Goal: Information Seeking & Learning: Compare options

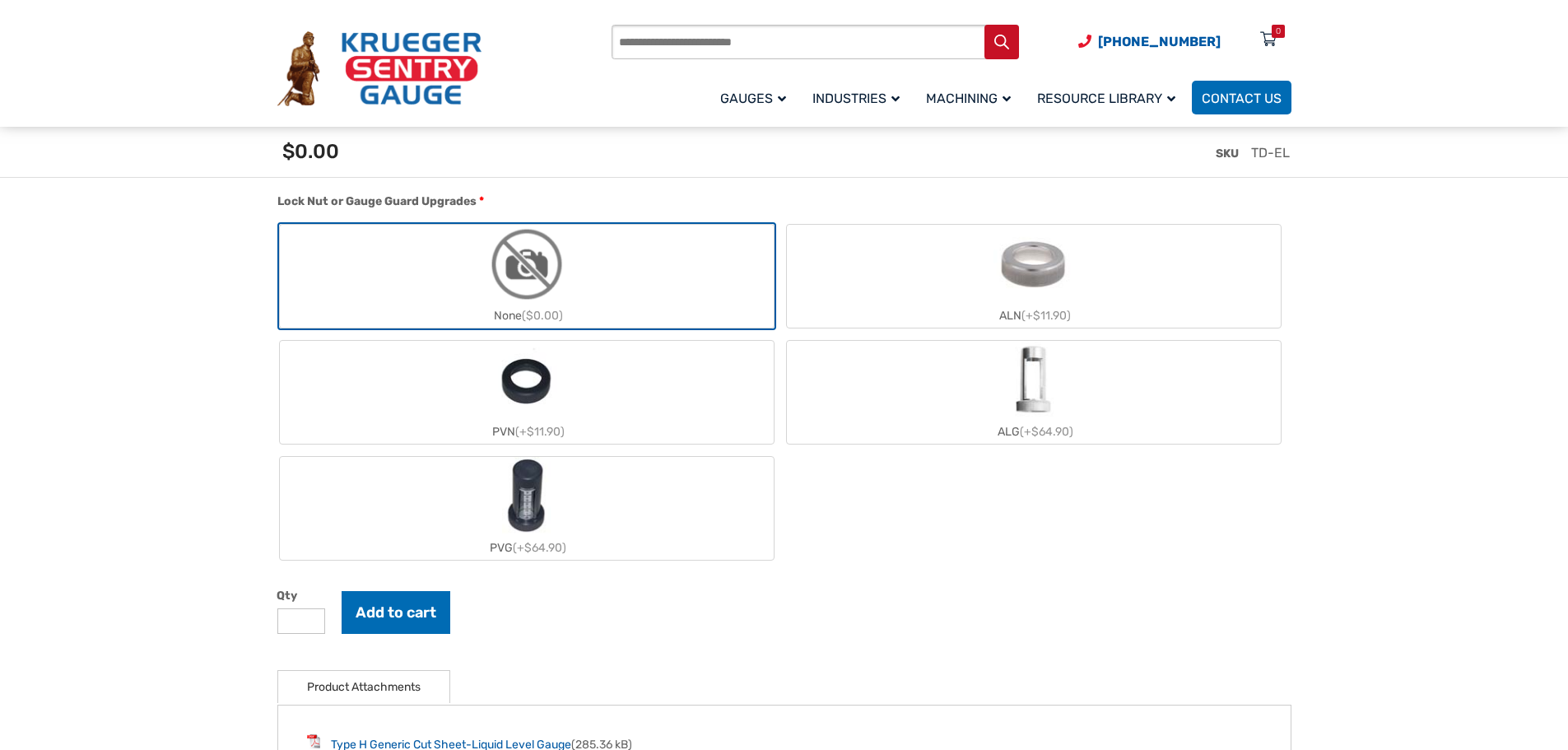
scroll to position [1893, 0]
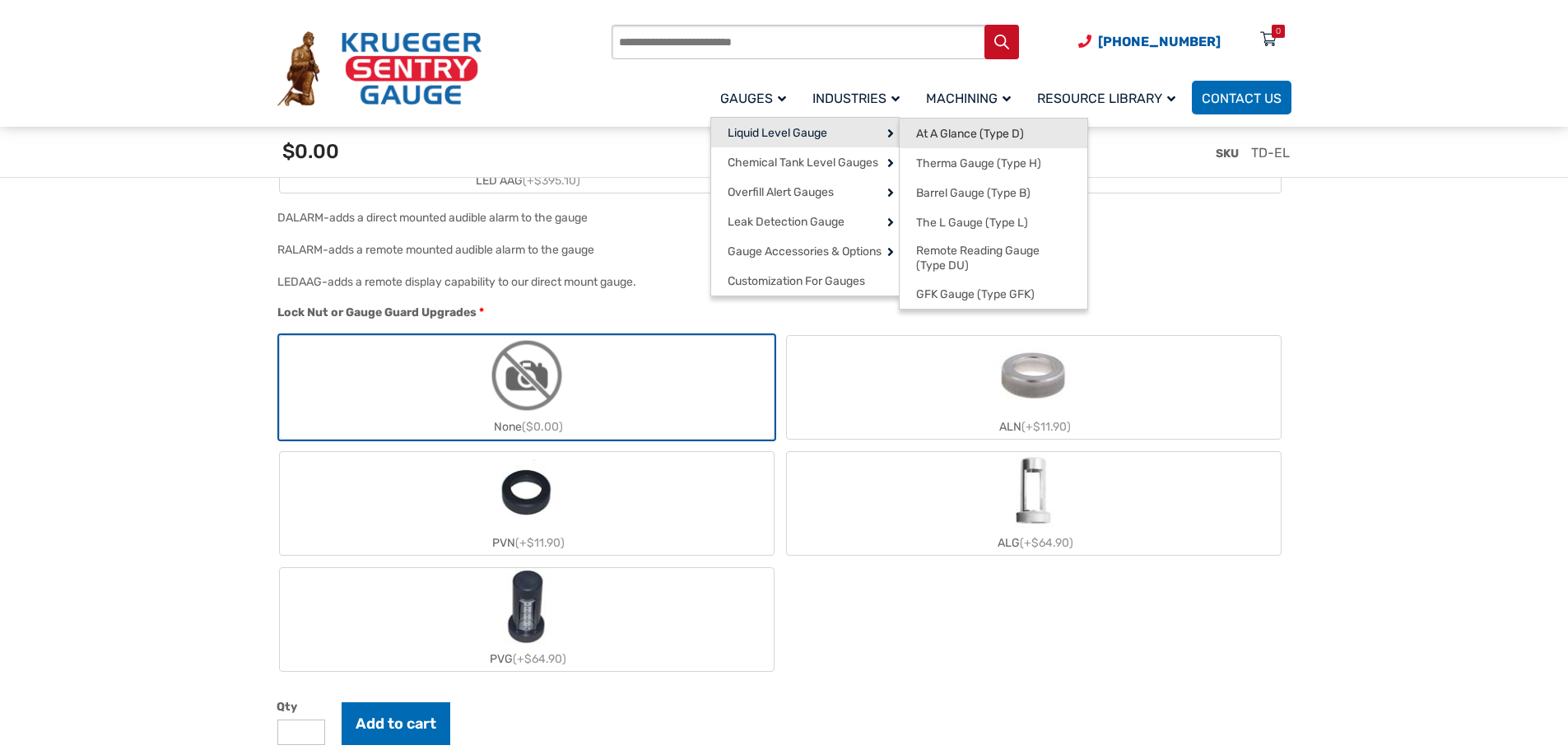
click at [958, 137] on span "At A Glance (Type D)" at bounding box center [970, 134] width 107 height 15
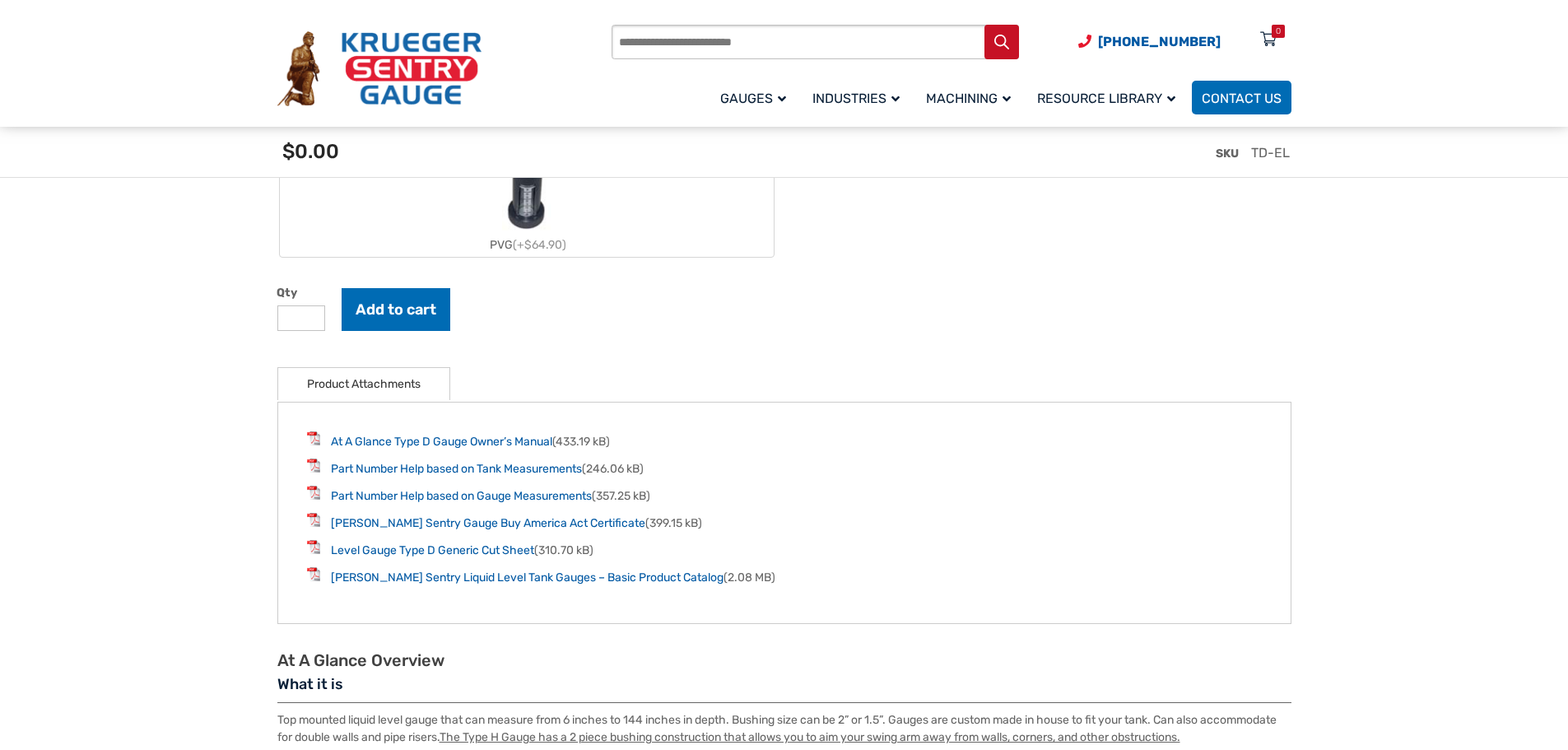
scroll to position [1975, 0]
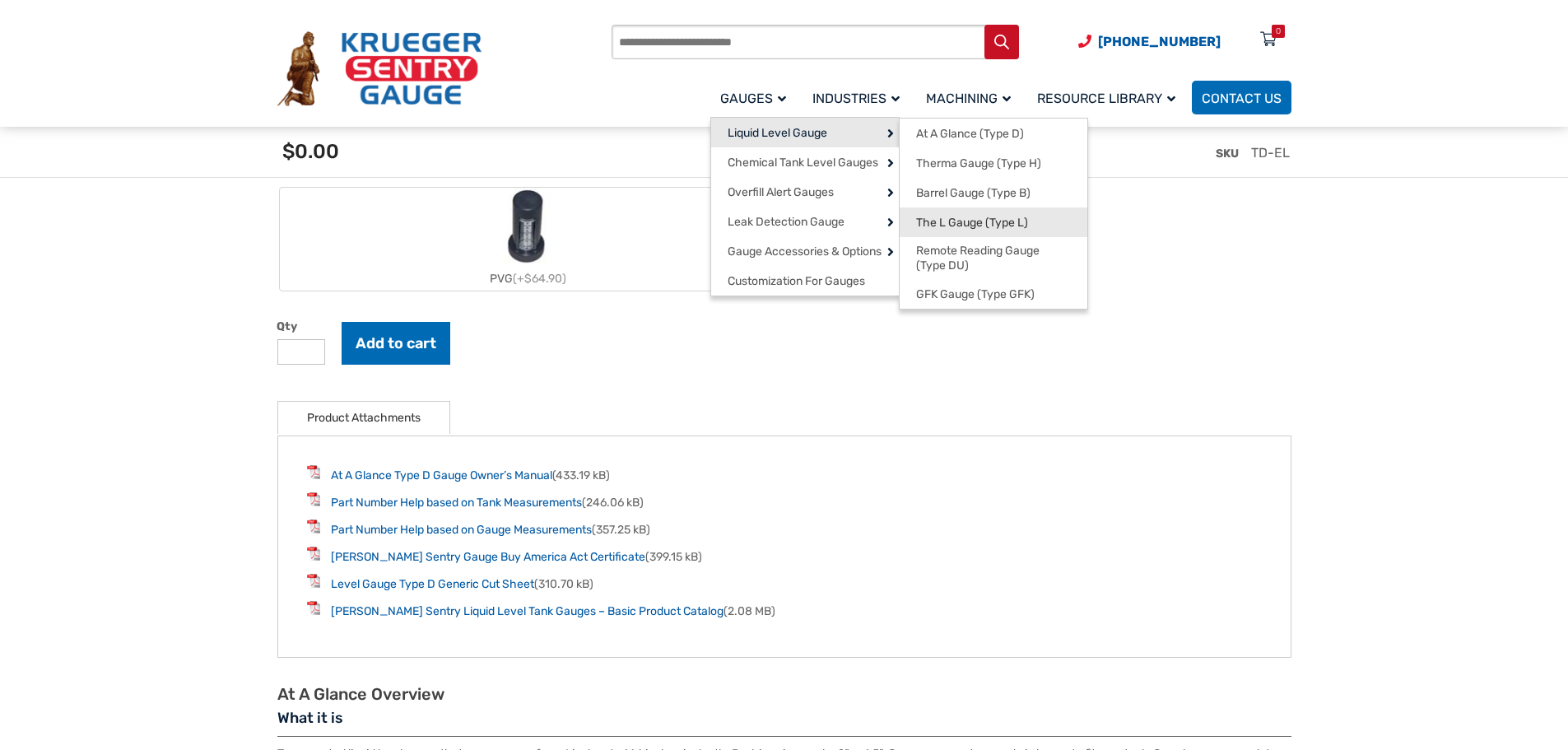
click at [969, 223] on span "The L Gauge (Type L)" at bounding box center [972, 223] width 112 height 15
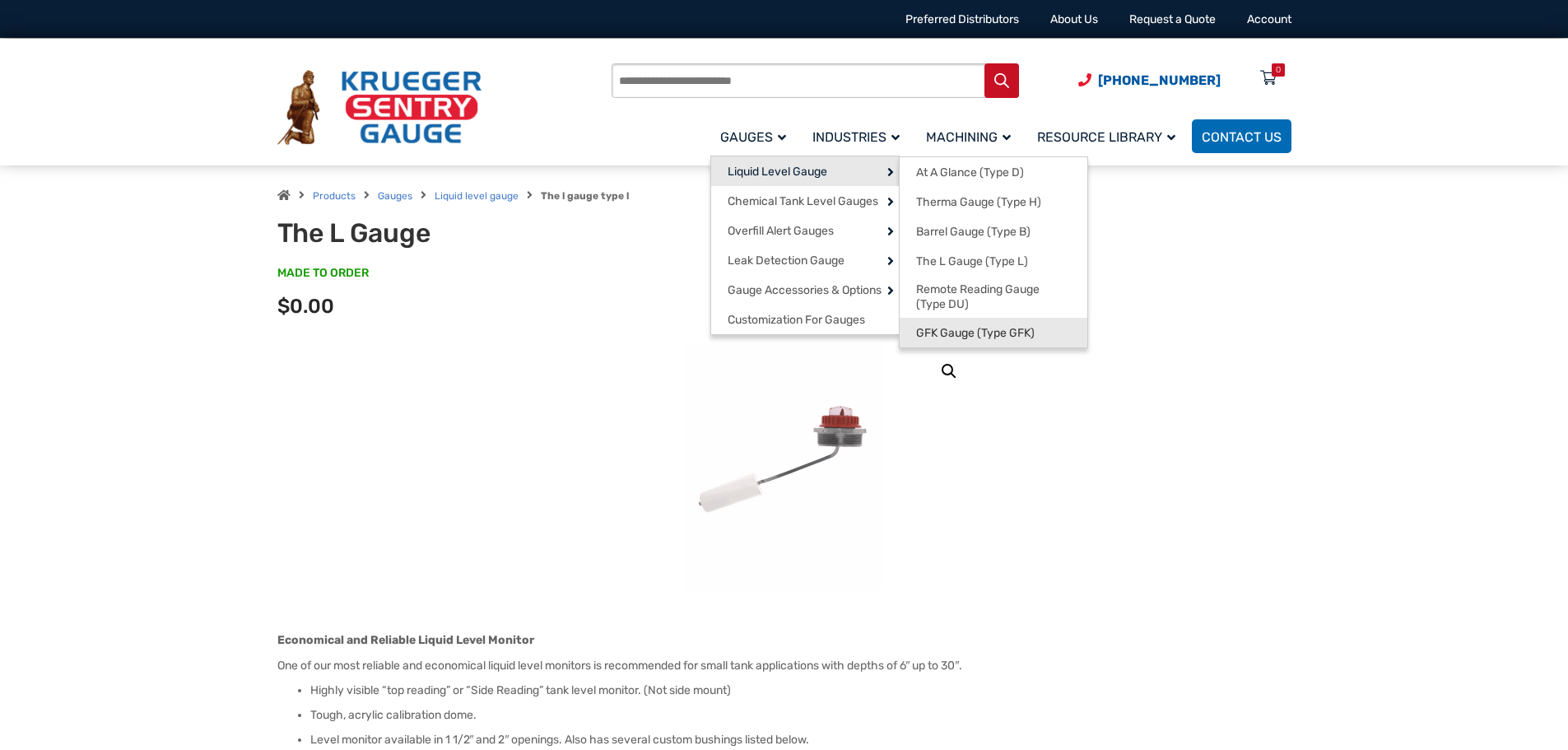
click at [967, 333] on span "GFK Gauge (Type GFK)" at bounding box center [976, 333] width 118 height 15
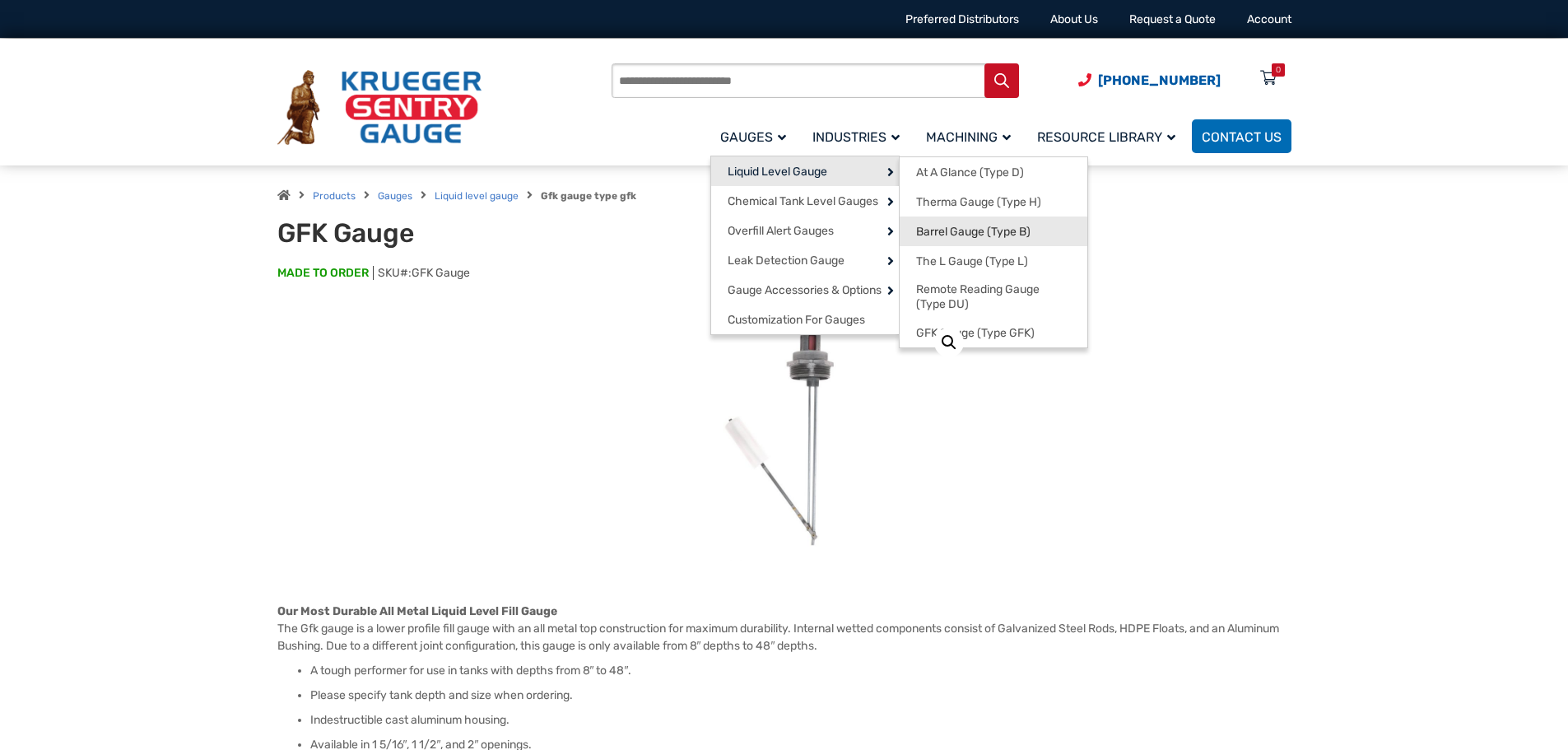
click at [977, 229] on span "Barrel Gauge (Type B)" at bounding box center [974, 232] width 115 height 15
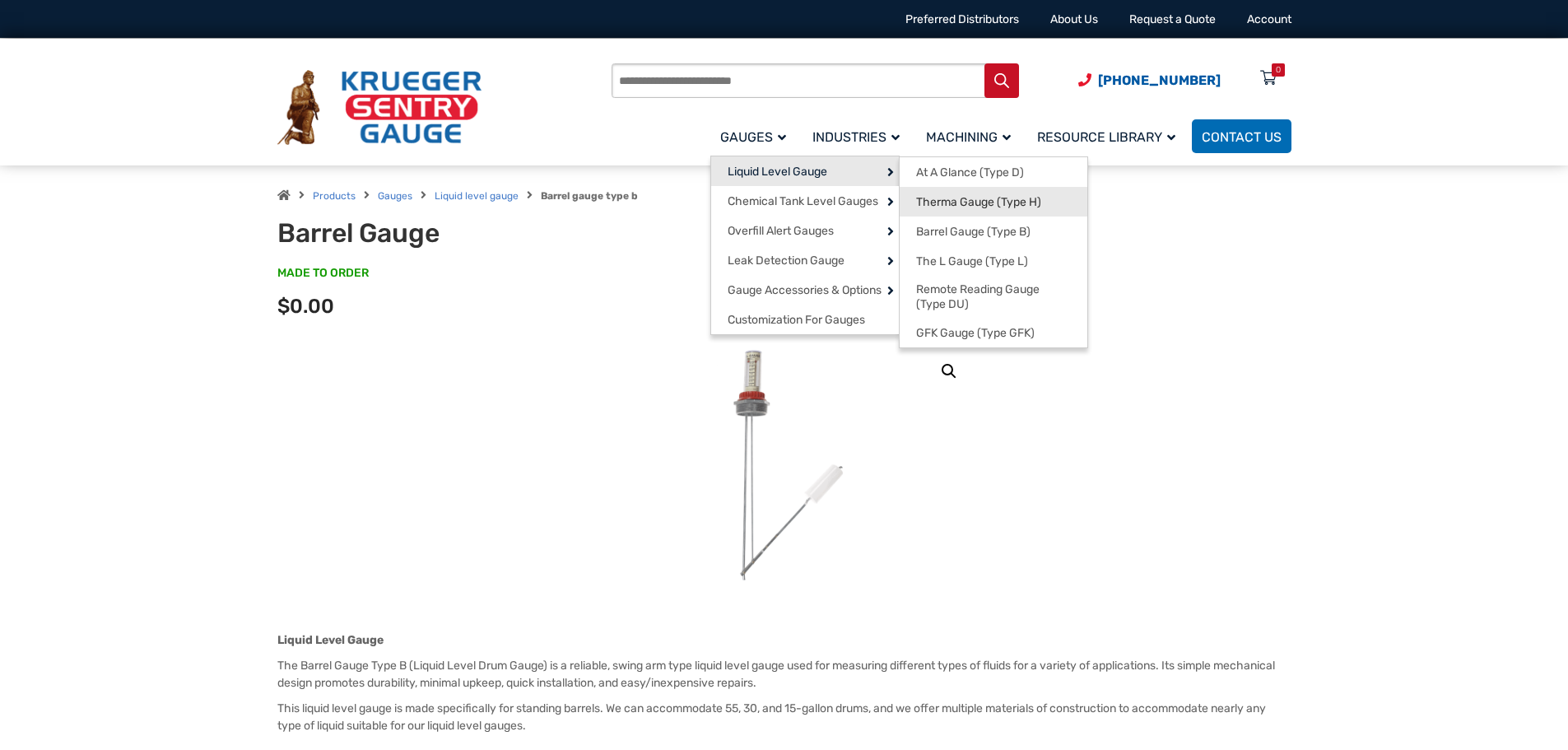
click at [973, 203] on span "Therma Gauge (Type H)" at bounding box center [979, 202] width 125 height 15
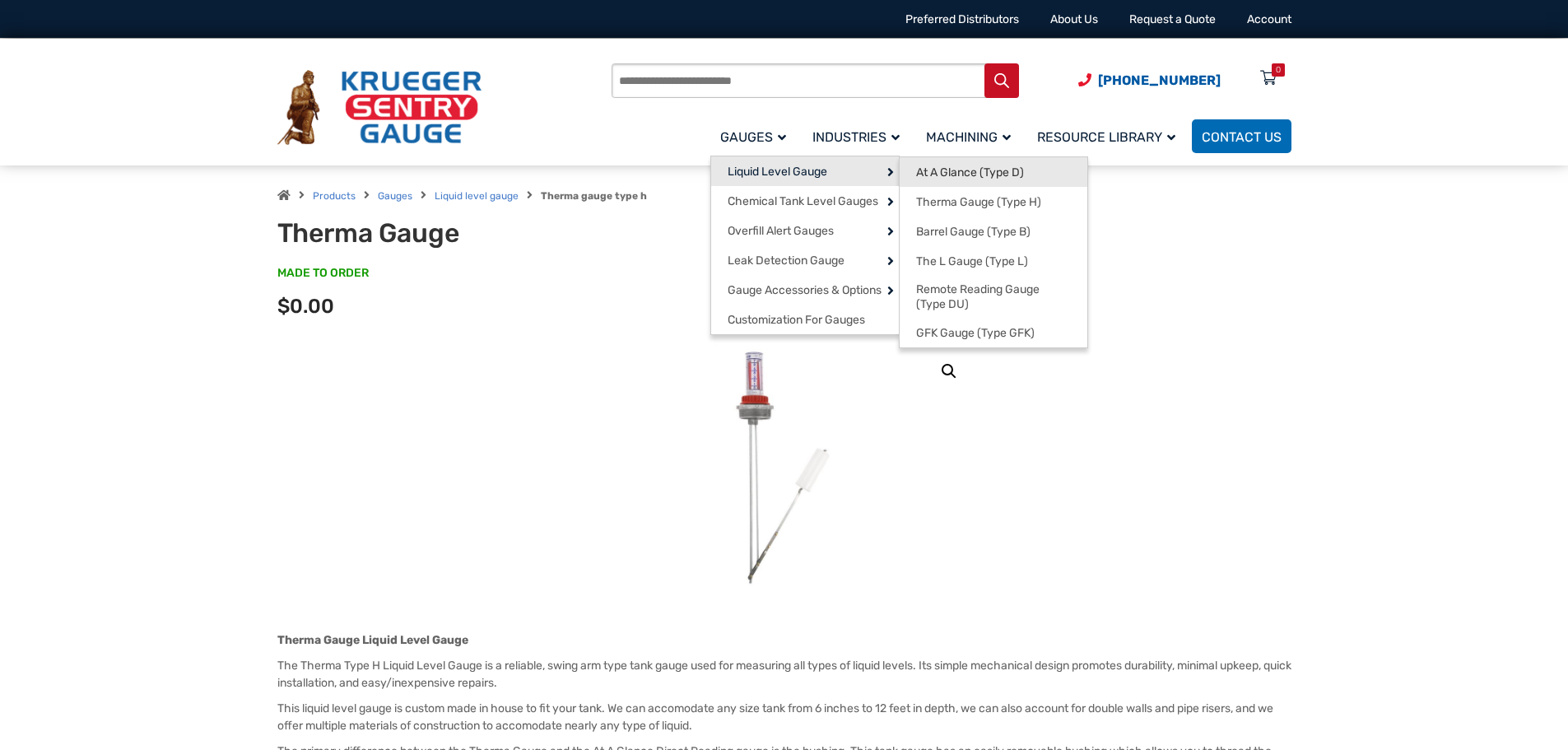
click at [973, 169] on span "At A Glance (Type D)" at bounding box center [970, 173] width 107 height 15
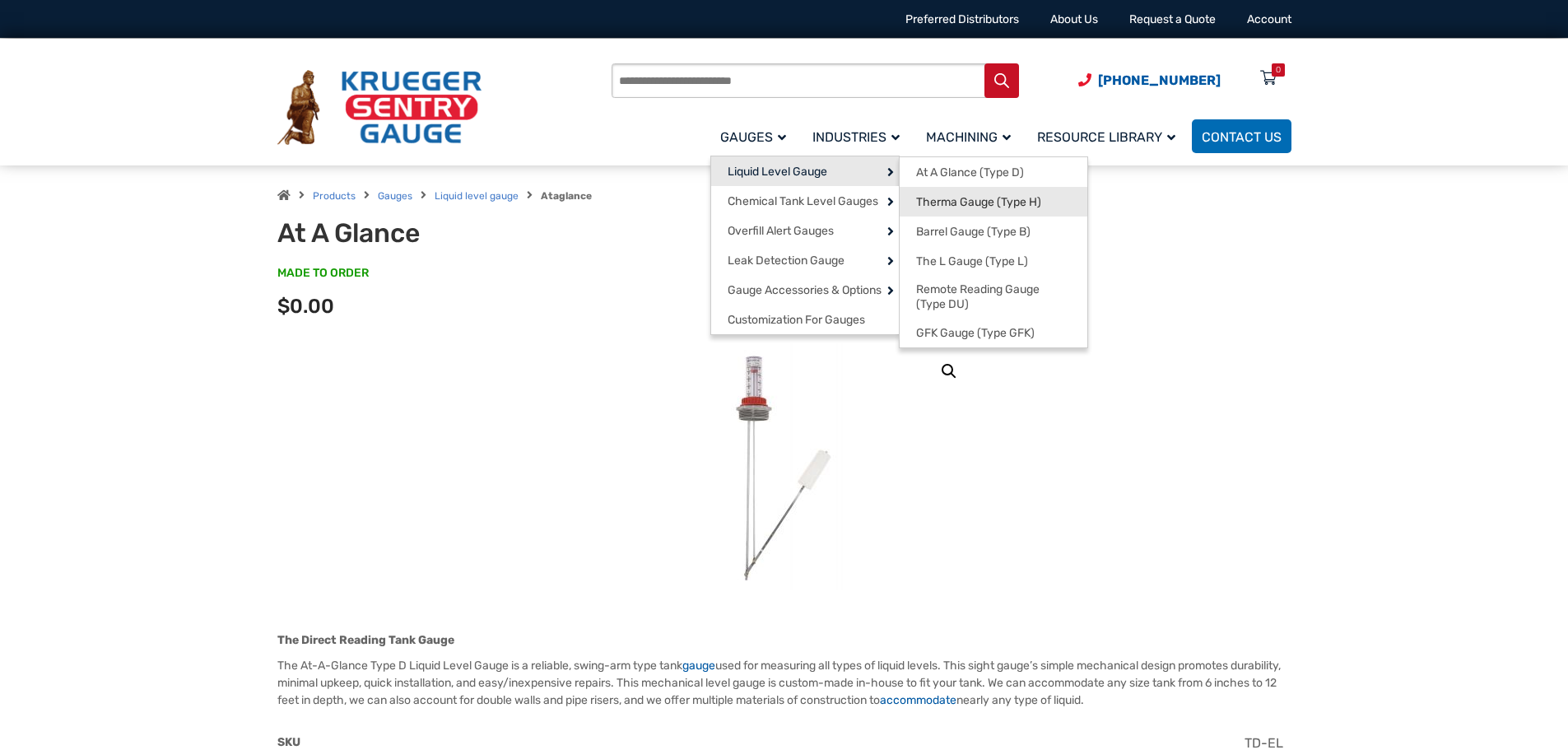
click at [959, 205] on span "Therma Gauge (Type H)" at bounding box center [979, 202] width 125 height 15
